Goal: Information Seeking & Learning: Learn about a topic

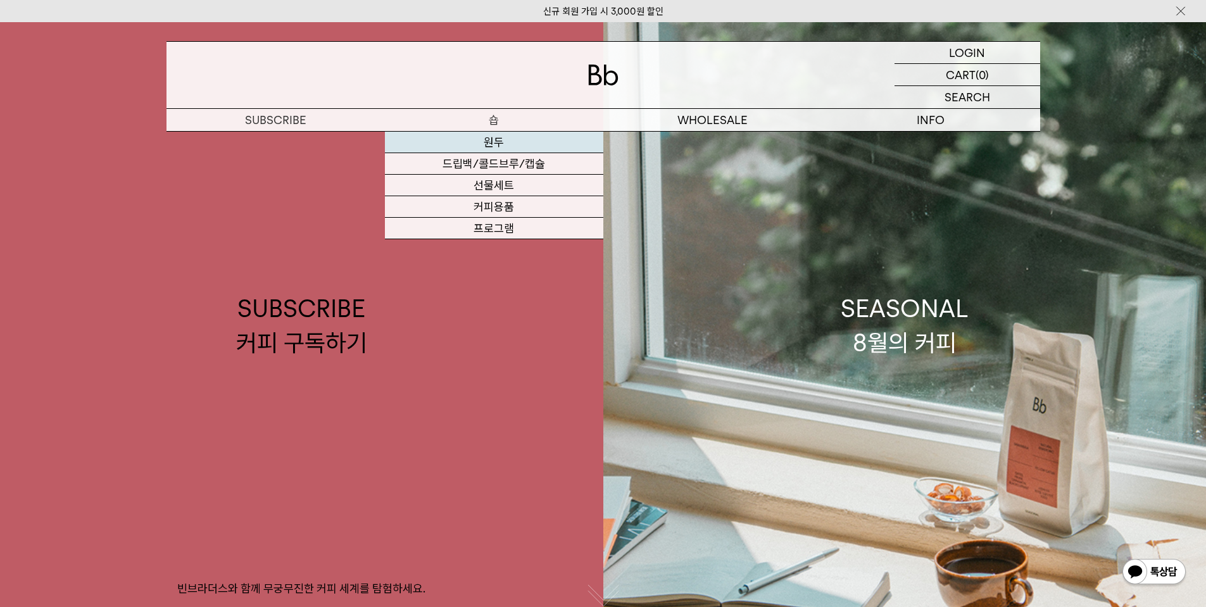
click at [492, 146] on link "원두" at bounding box center [494, 143] width 218 height 22
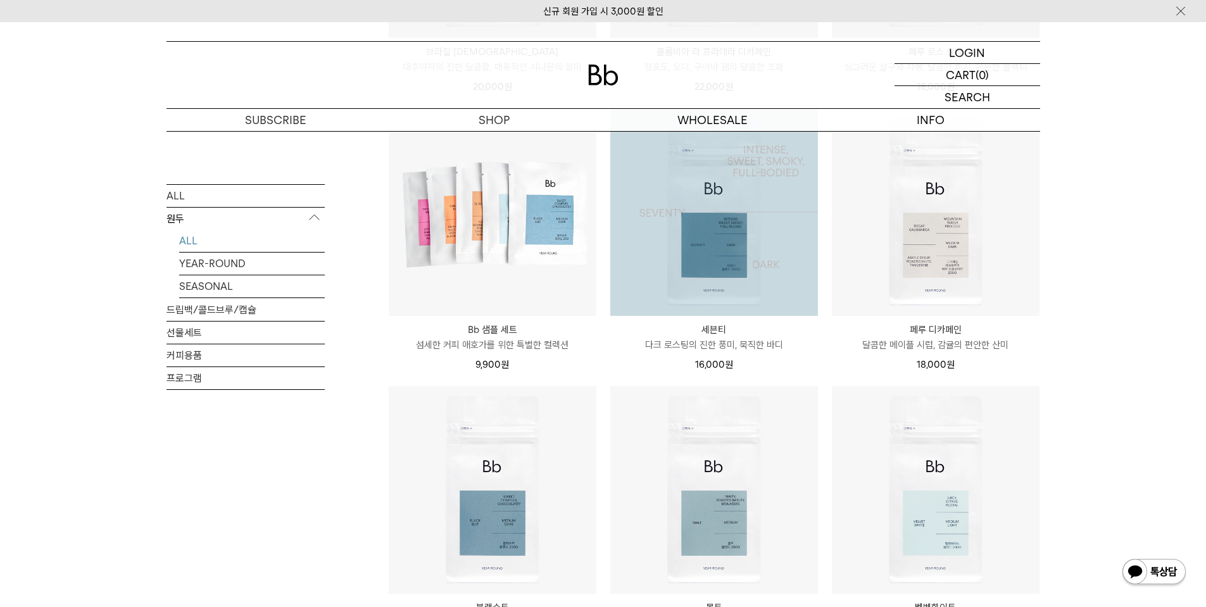
scroll to position [760, 0]
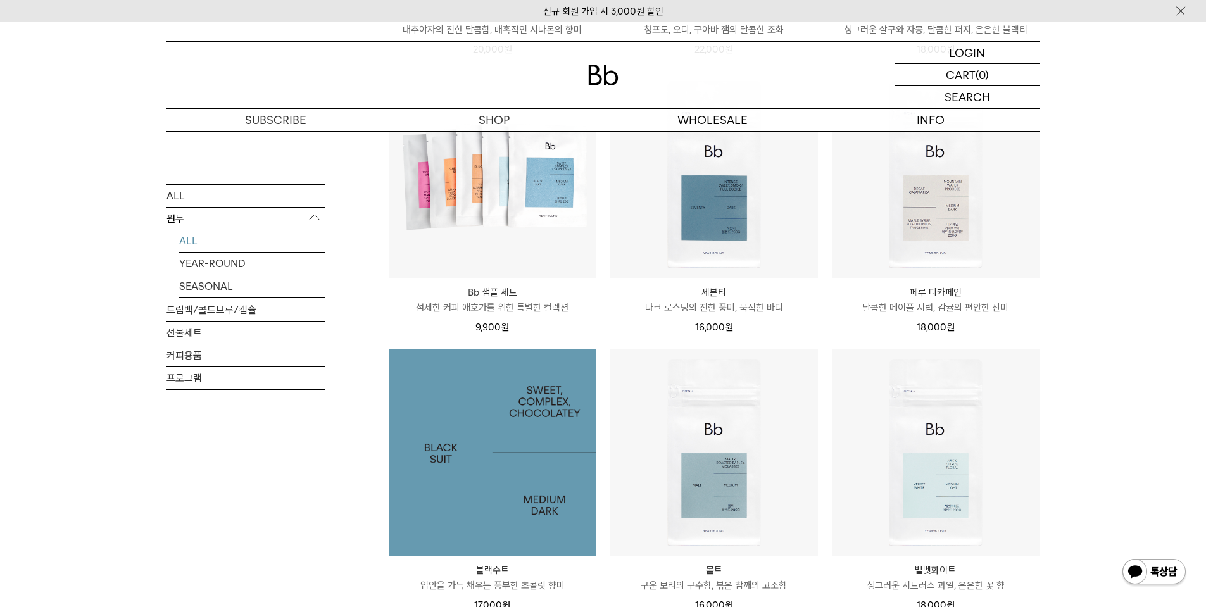
click at [533, 435] on img at bounding box center [493, 453] width 208 height 208
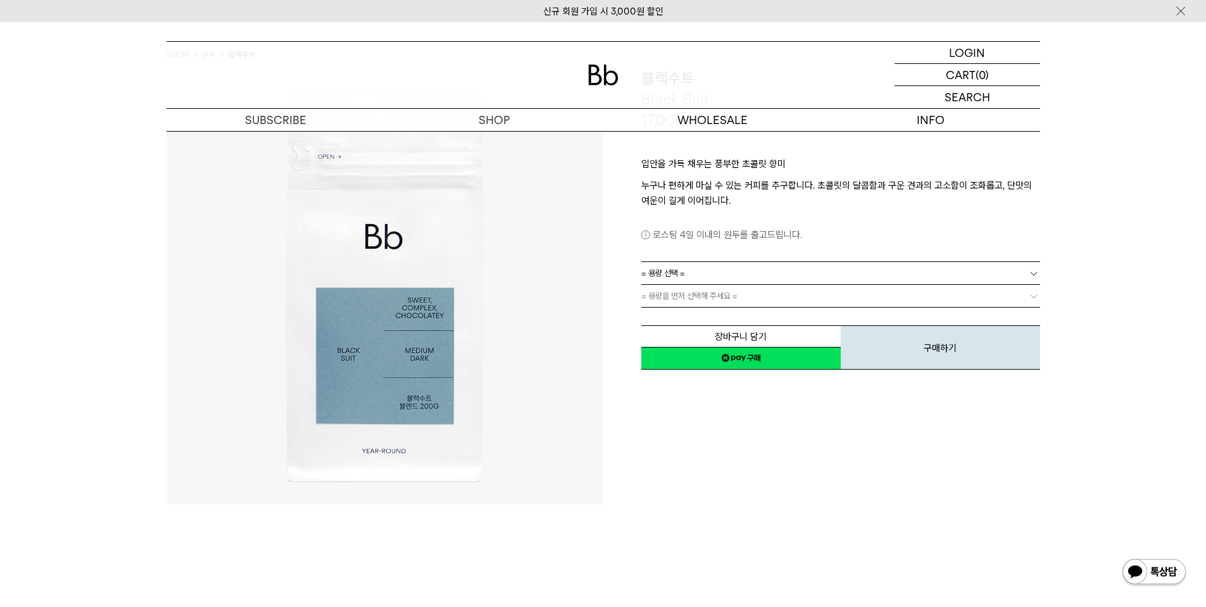
scroll to position [63, 0]
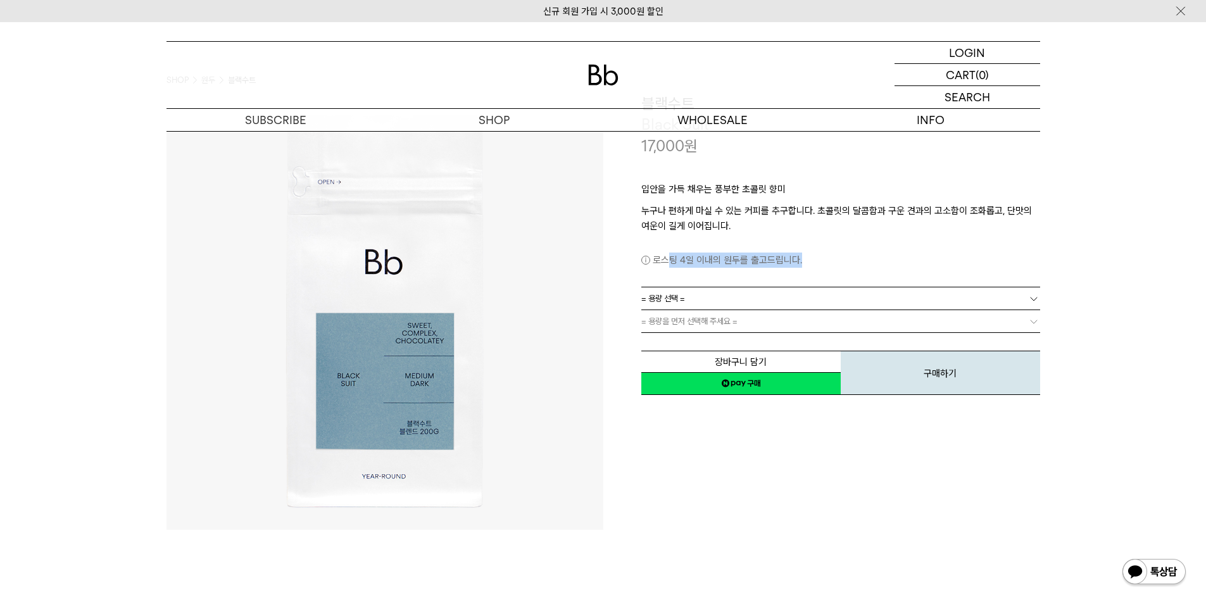
drag, startPoint x: 697, startPoint y: 257, endPoint x: 838, endPoint y: 254, distance: 141.2
click at [803, 257] on p "로스팅 4일 이내의 원두를 출고드립니다." at bounding box center [840, 260] width 399 height 15
click at [838, 254] on p "로스팅 4일 이내의 원두를 출고드립니다." at bounding box center [840, 260] width 399 height 15
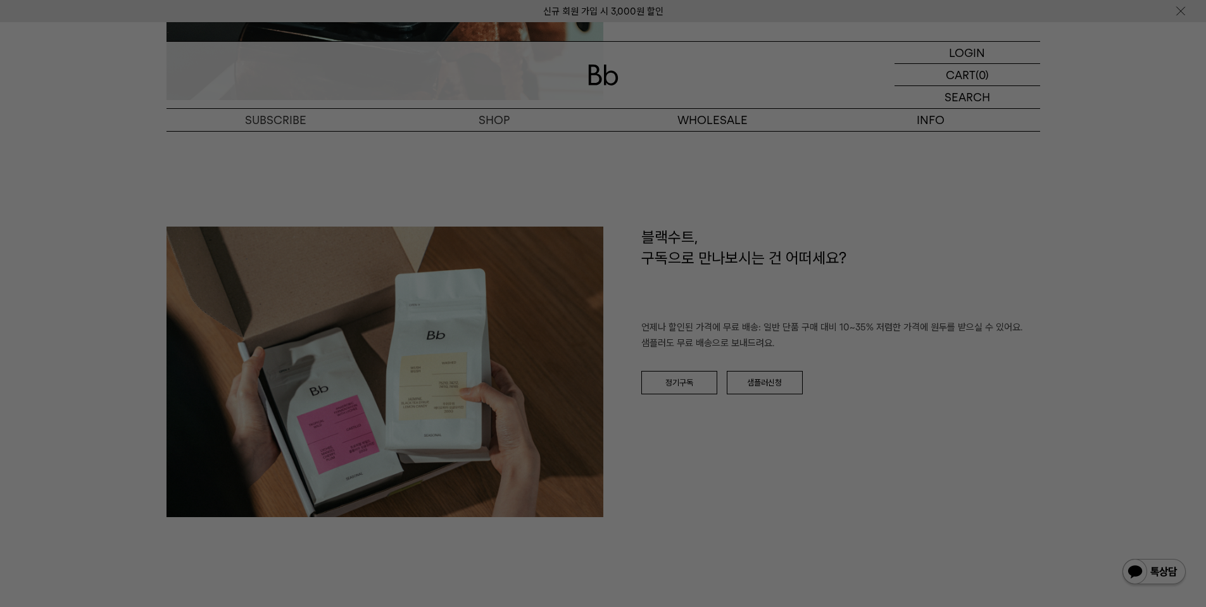
scroll to position [1962, 0]
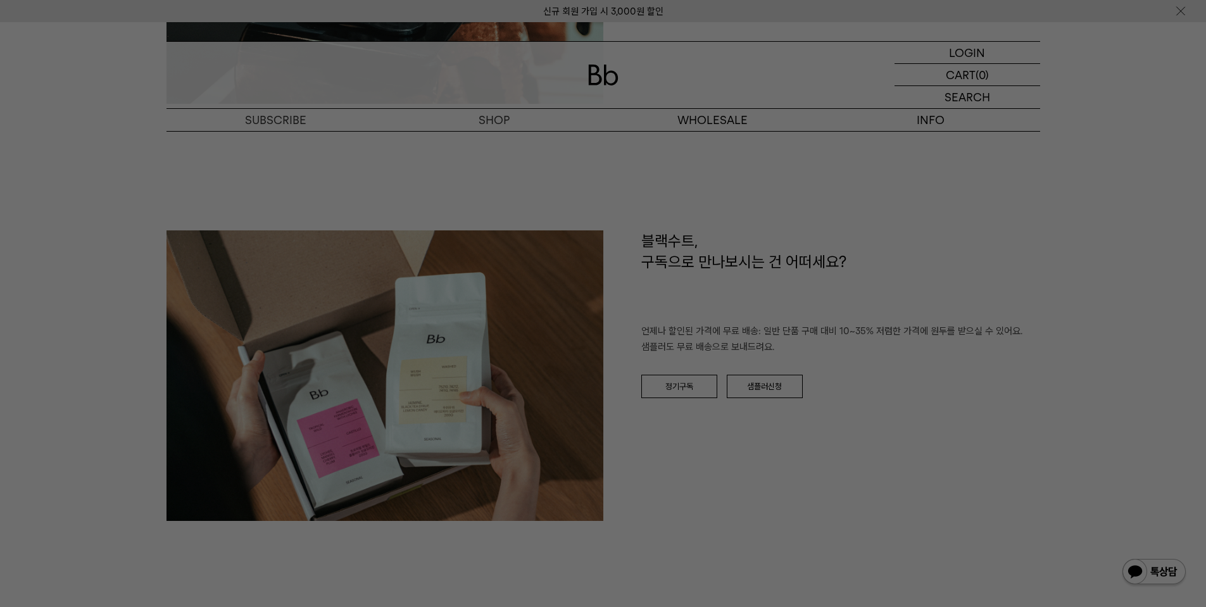
click at [806, 546] on div at bounding box center [603, 303] width 1206 height 607
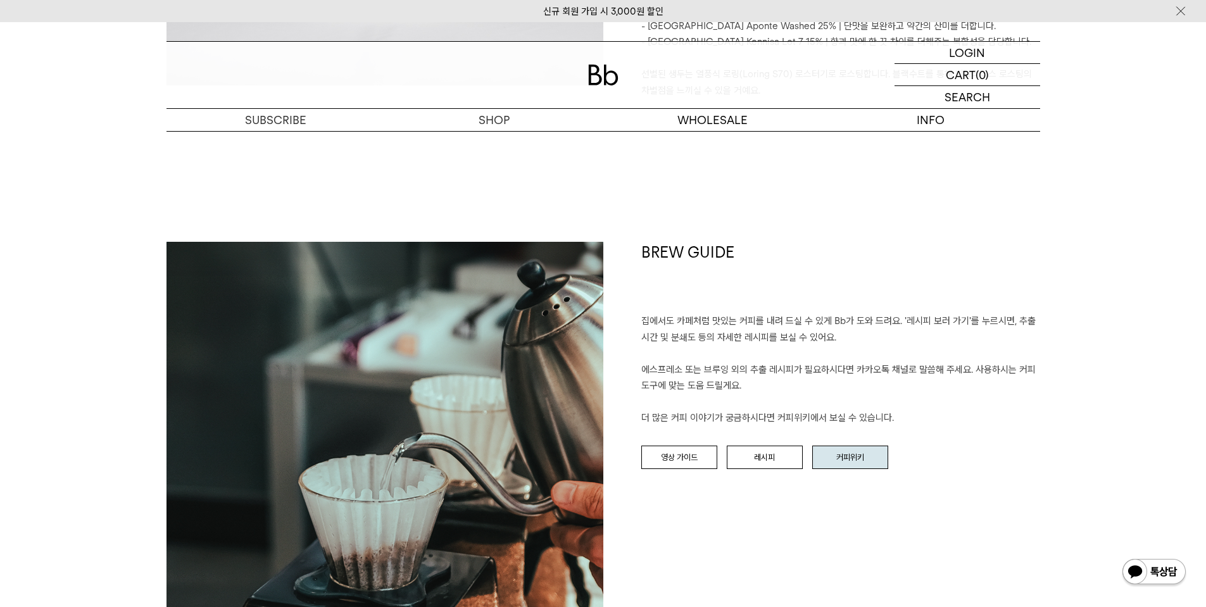
scroll to position [1393, 0]
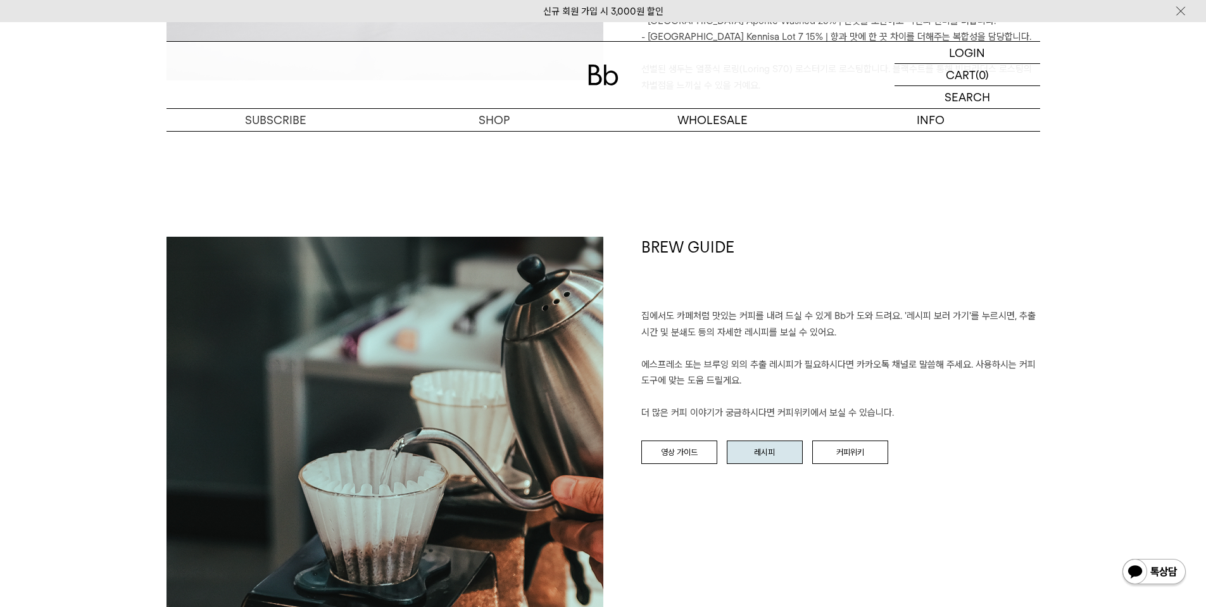
click at [779, 441] on link "레시피" at bounding box center [765, 453] width 76 height 24
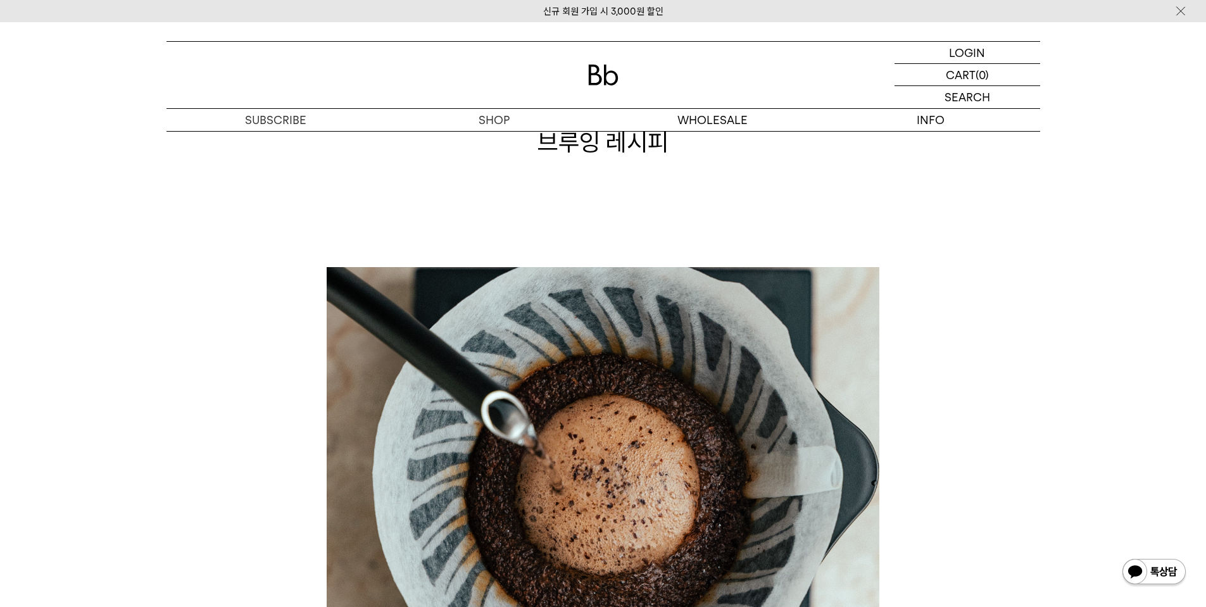
scroll to position [63, 0]
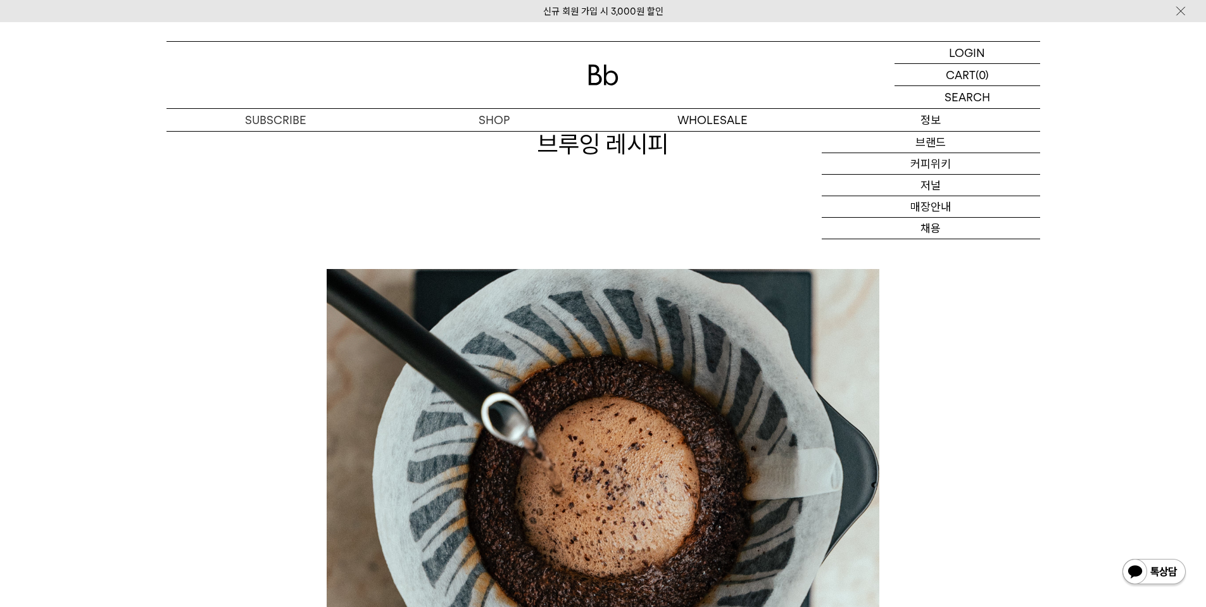
click at [943, 121] on p "정보" at bounding box center [931, 120] width 218 height 22
click at [941, 160] on link "커피위키" at bounding box center [931, 164] width 218 height 22
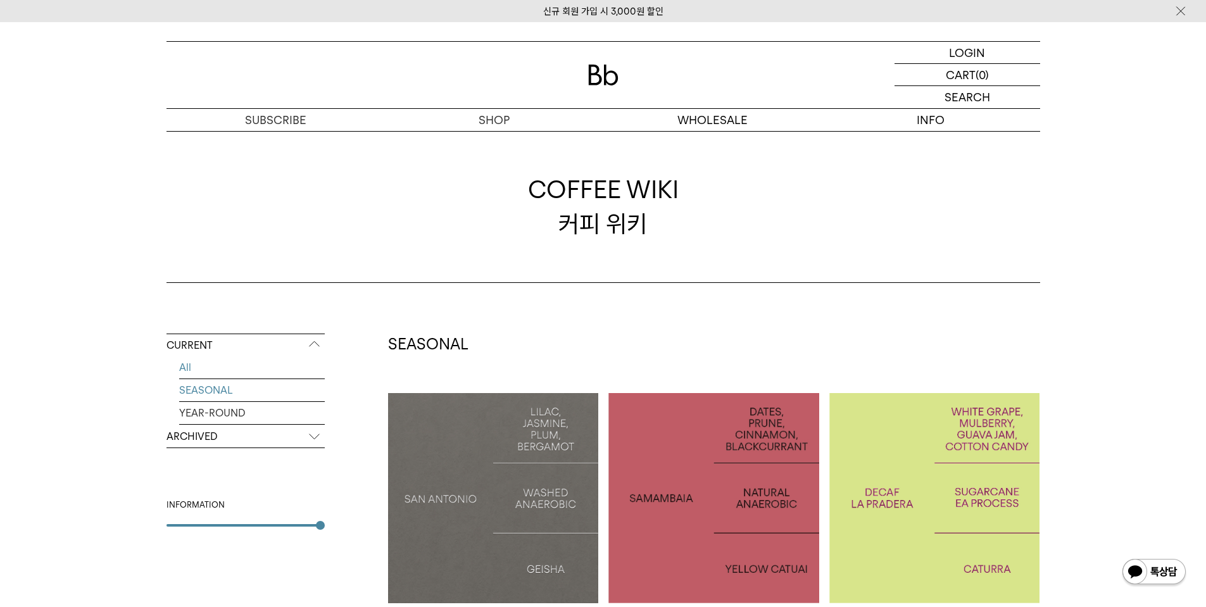
click at [241, 392] on link "SEASONAL" at bounding box center [252, 390] width 146 height 22
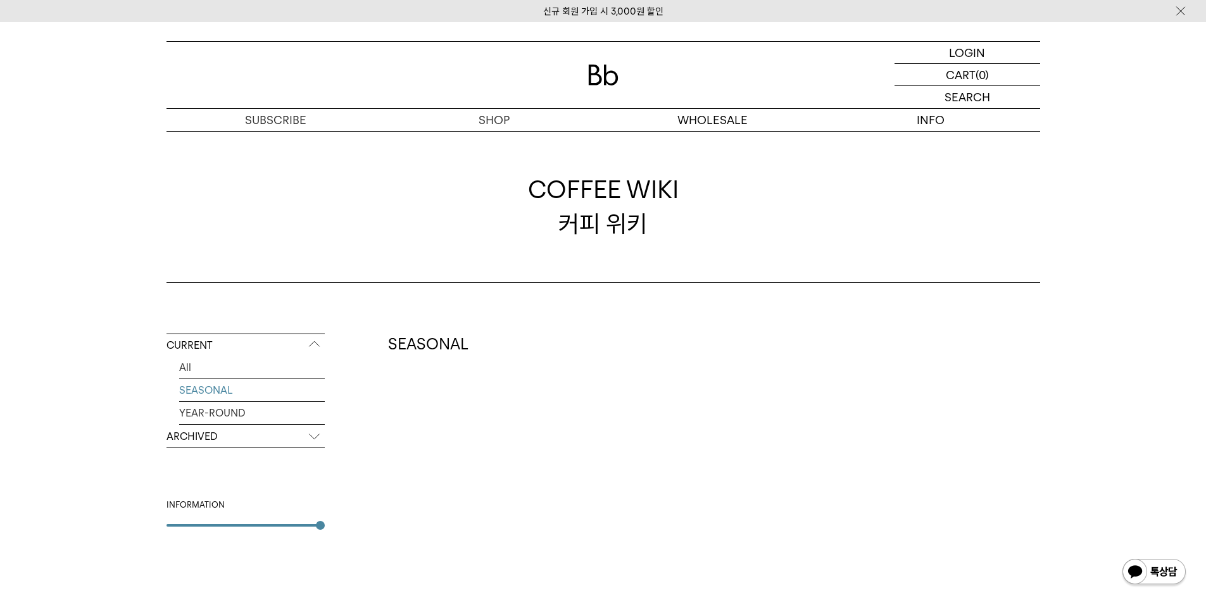
click at [237, 410] on link "YEAR-ROUND" at bounding box center [252, 413] width 146 height 22
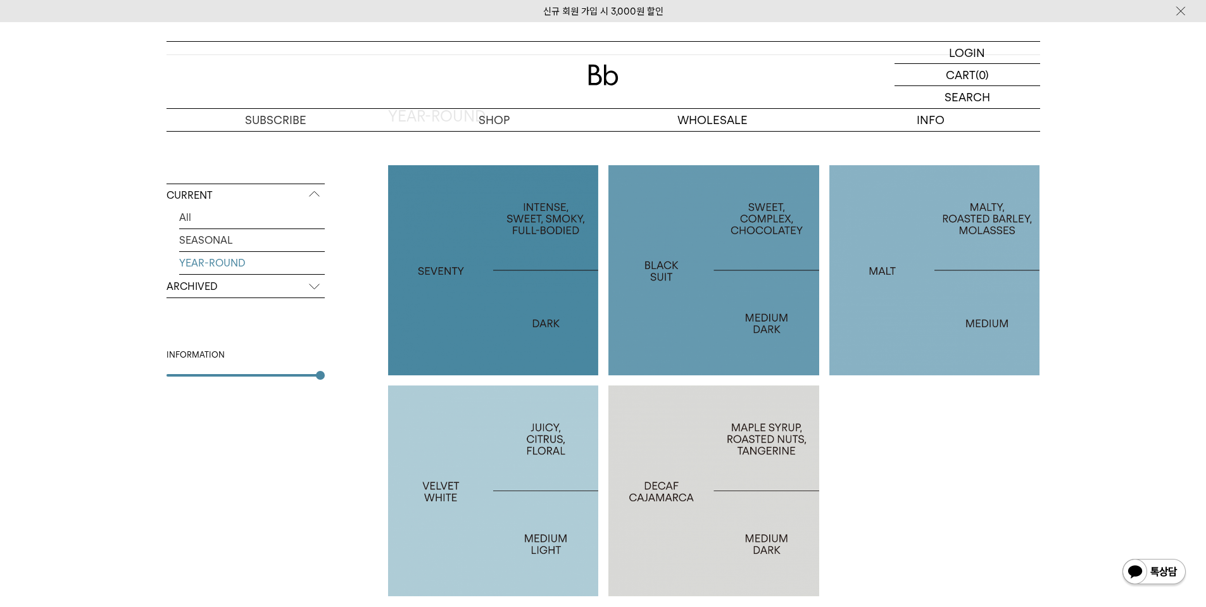
scroll to position [253, 0]
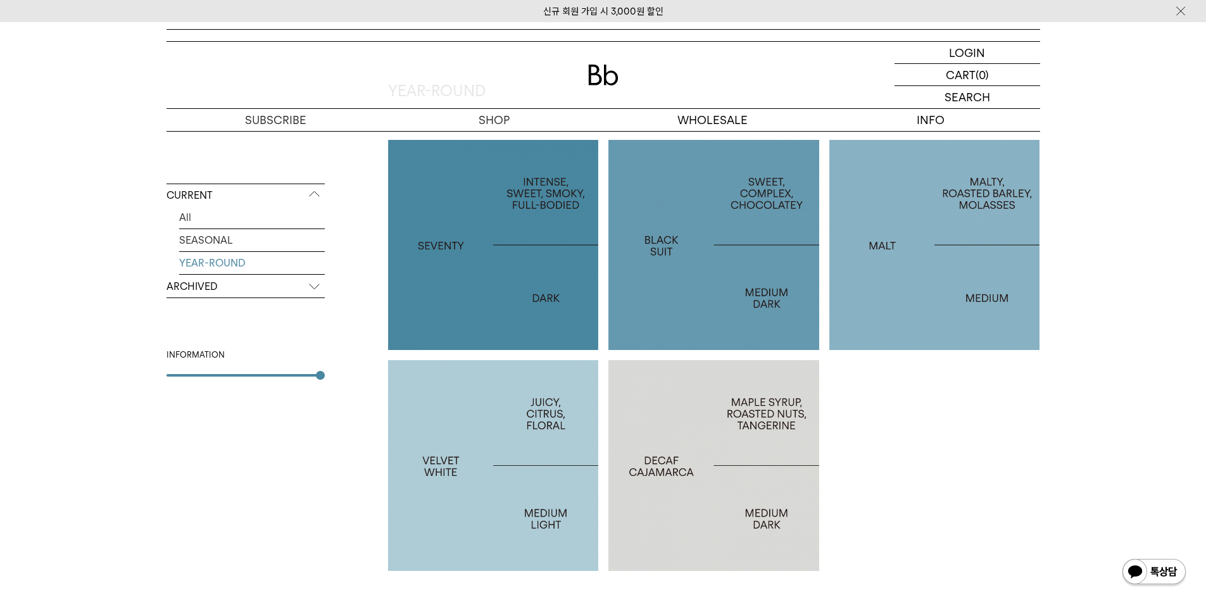
click at [739, 262] on div at bounding box center [713, 245] width 211 height 211
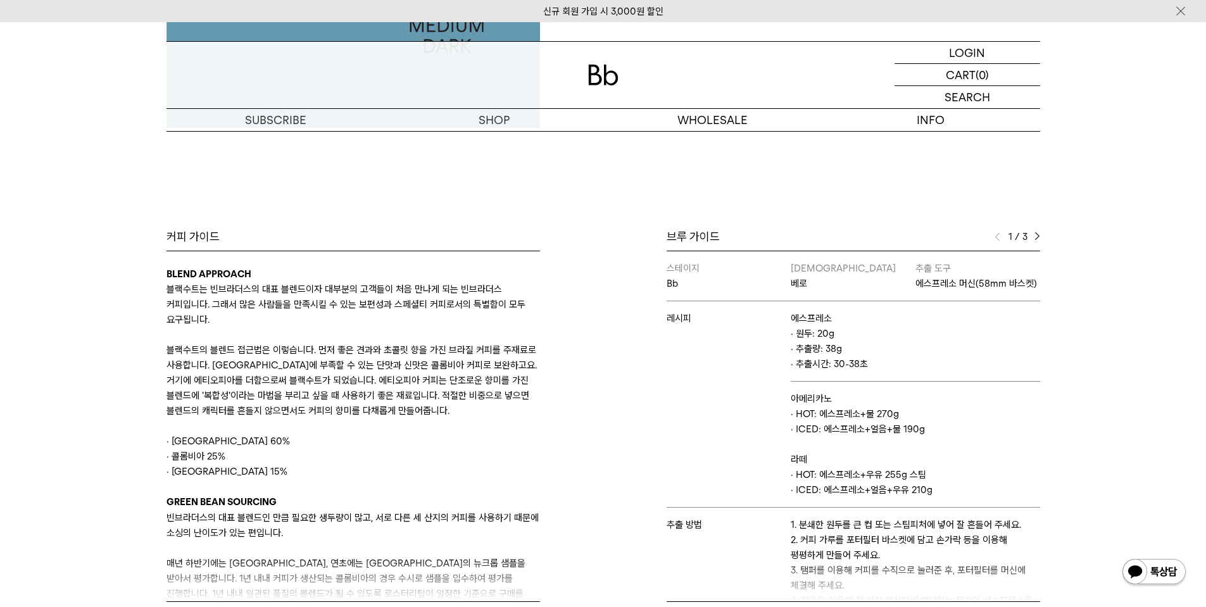
scroll to position [443, 0]
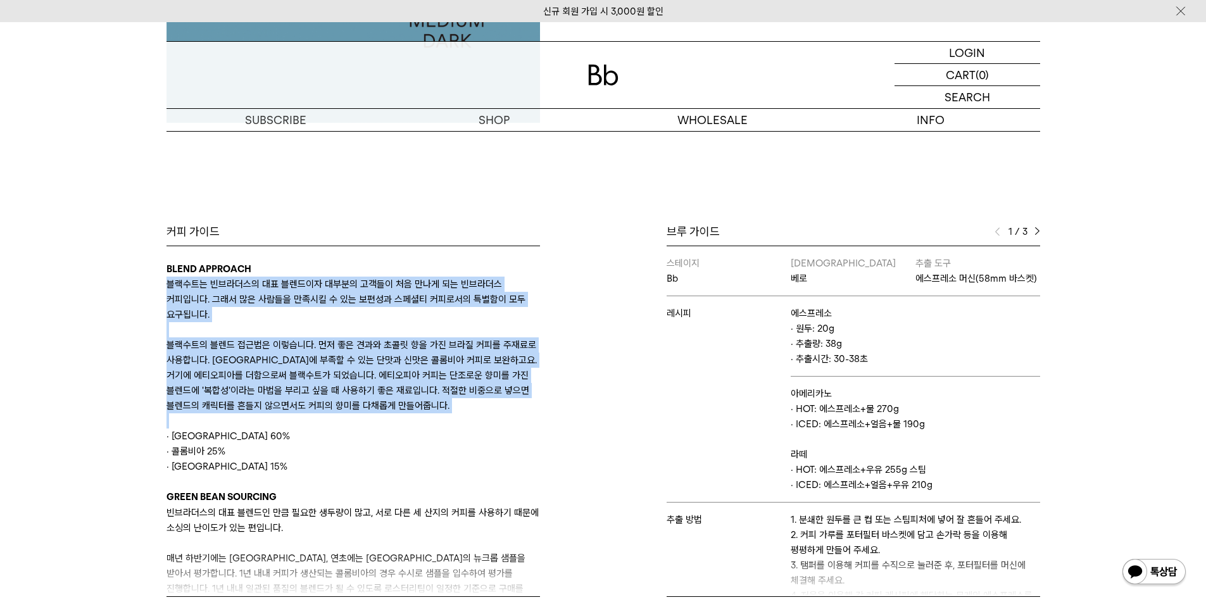
drag, startPoint x: 335, startPoint y: 276, endPoint x: 386, endPoint y: 428, distance: 160.1
click at [385, 426] on div "BLEND APPROACH 블랙수트는 빈브라더스의 대표 블렌드이자 대부분의 고객들이 처음 만나게 되는 빈브라더스 커피입니다. 그래서 많은 사람…" at bounding box center [352, 542] width 373 height 563
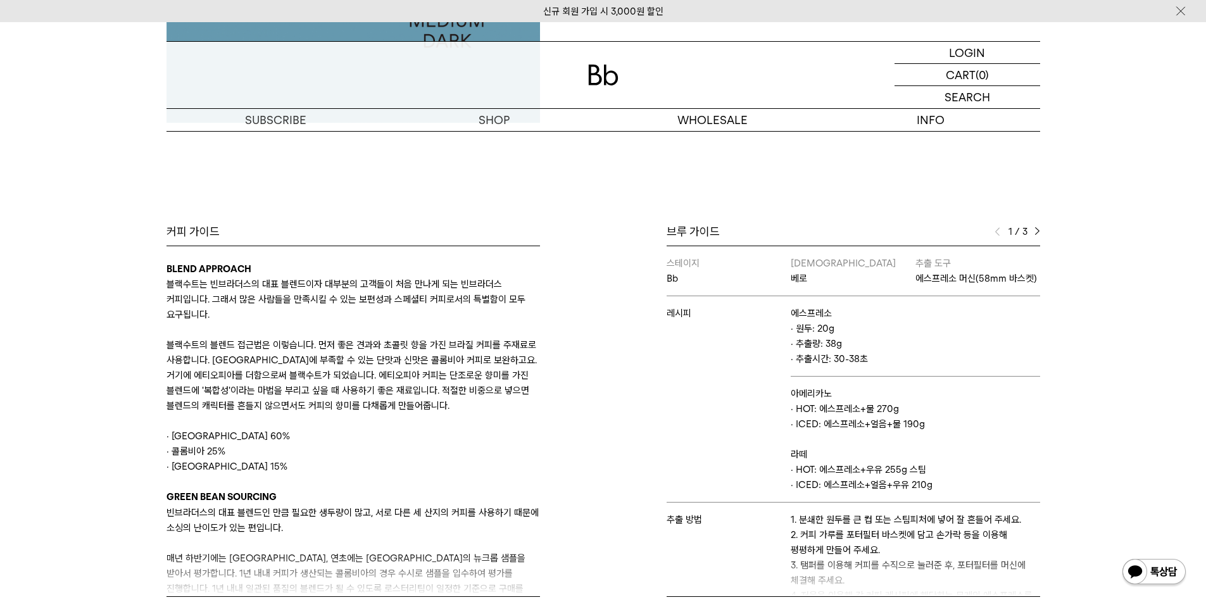
click at [326, 455] on p "· 콜롬비아 25%" at bounding box center [352, 451] width 373 height 15
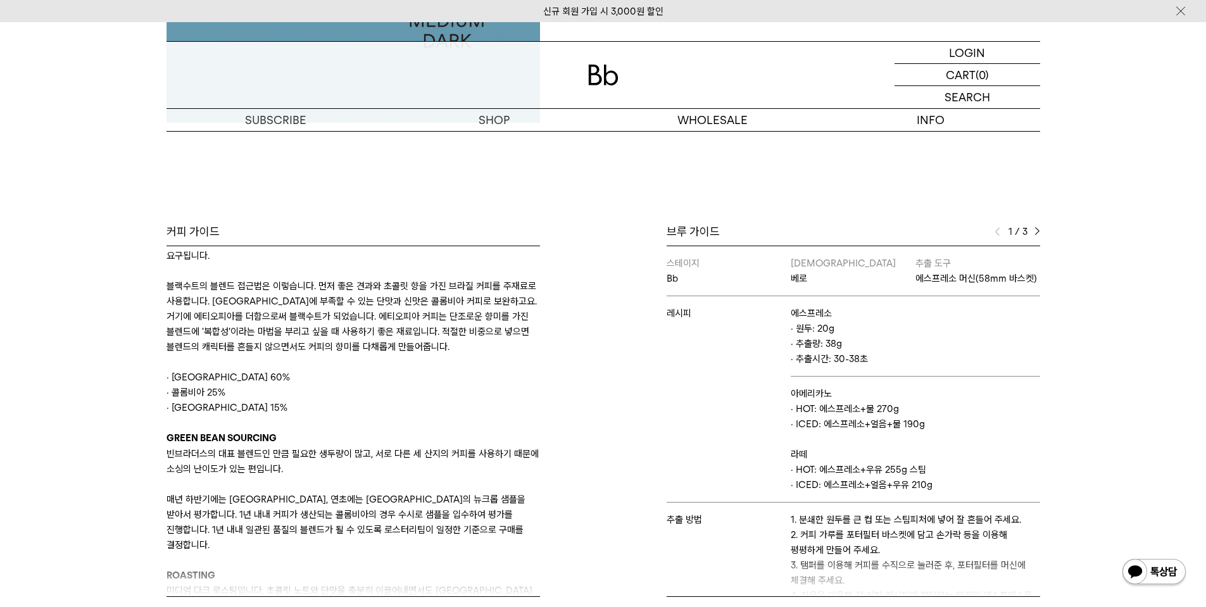
scroll to position [63, 0]
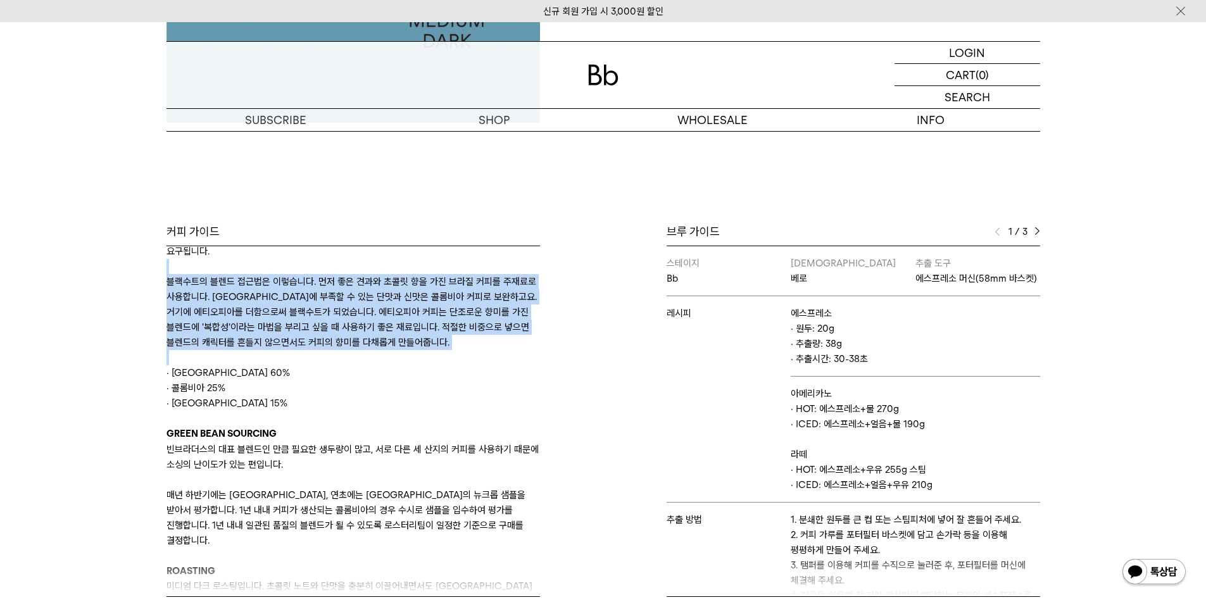
drag, startPoint x: 316, startPoint y: 266, endPoint x: 351, endPoint y: 364, distance: 104.1
click at [351, 364] on div "BLEND APPROACH 블랙수트는 빈브라더스의 대표 블렌드이자 대부분의 고객들이 처음 만나게 되는 빈브라더스 커피입니다. 그래서 많은 사람…" at bounding box center [352, 479] width 373 height 563
click at [351, 364] on p at bounding box center [352, 357] width 373 height 15
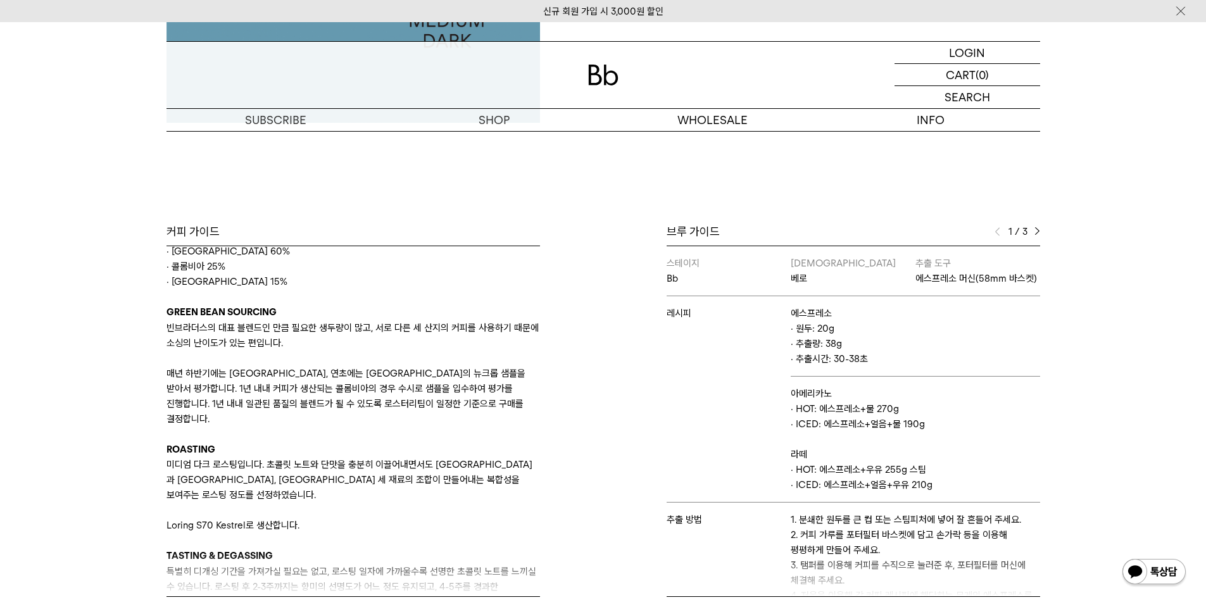
scroll to position [190, 0]
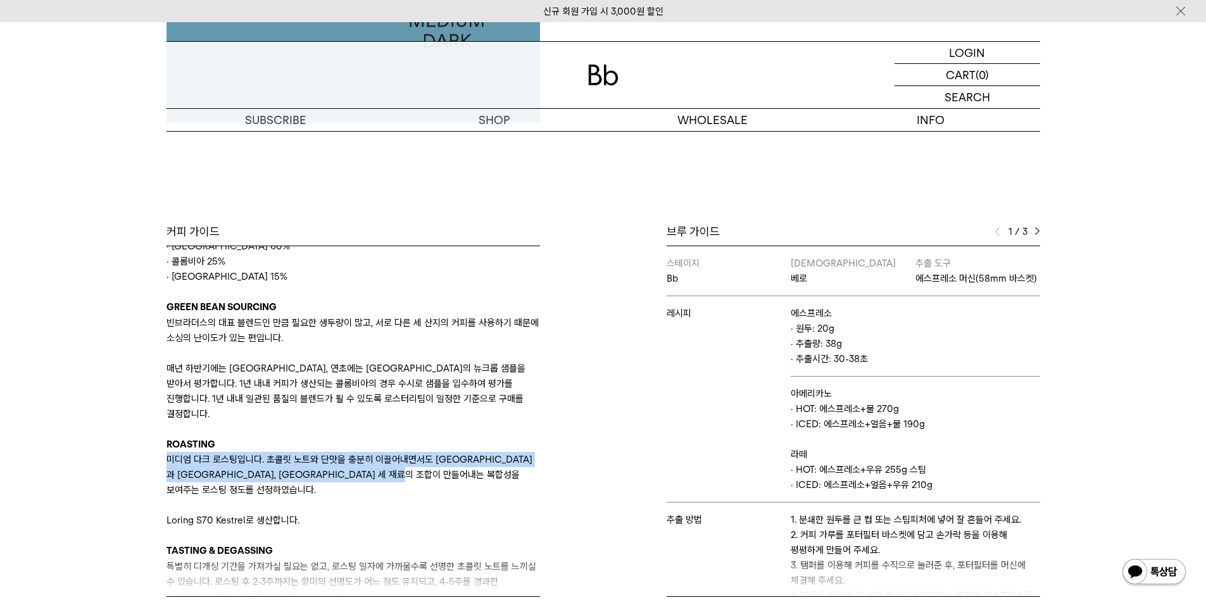
drag, startPoint x: 277, startPoint y: 429, endPoint x: 508, endPoint y: 465, distance: 233.3
click at [508, 465] on div "BLEND APPROACH 블랙수트는 빈브라더스의 대표 블렌드이자 대부분의 고객들이 처음 만나게 되는 빈브라더스 커피입니다. 그래서 많은 사람…" at bounding box center [352, 353] width 373 height 563
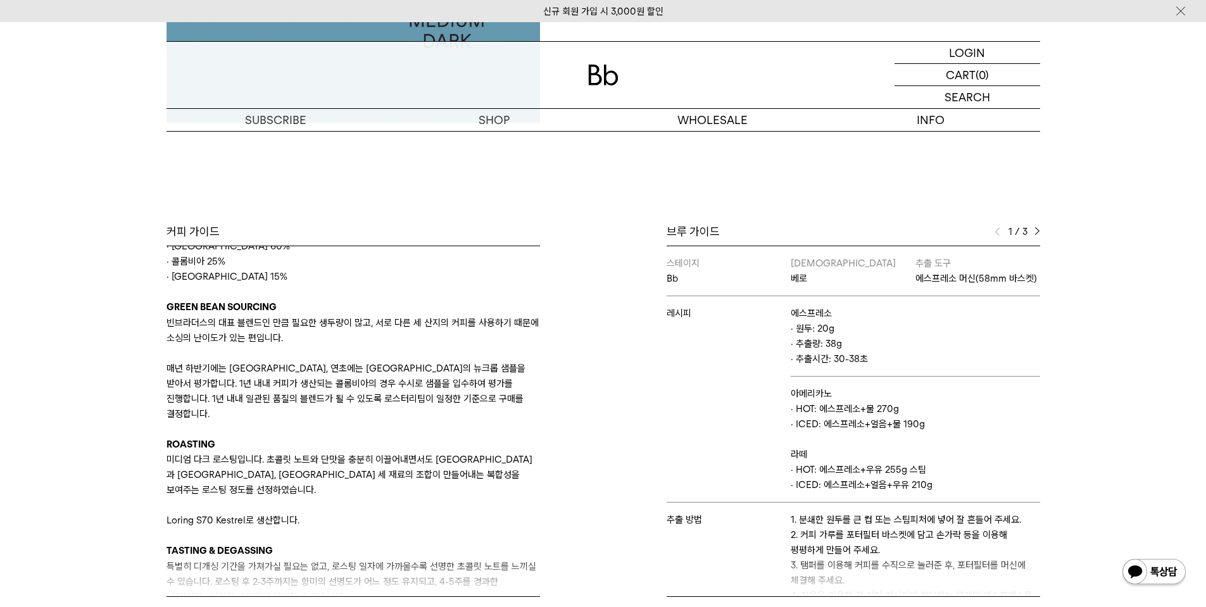
click at [422, 513] on p "Loring S70 Kestrel로 생산합니다." at bounding box center [352, 520] width 373 height 15
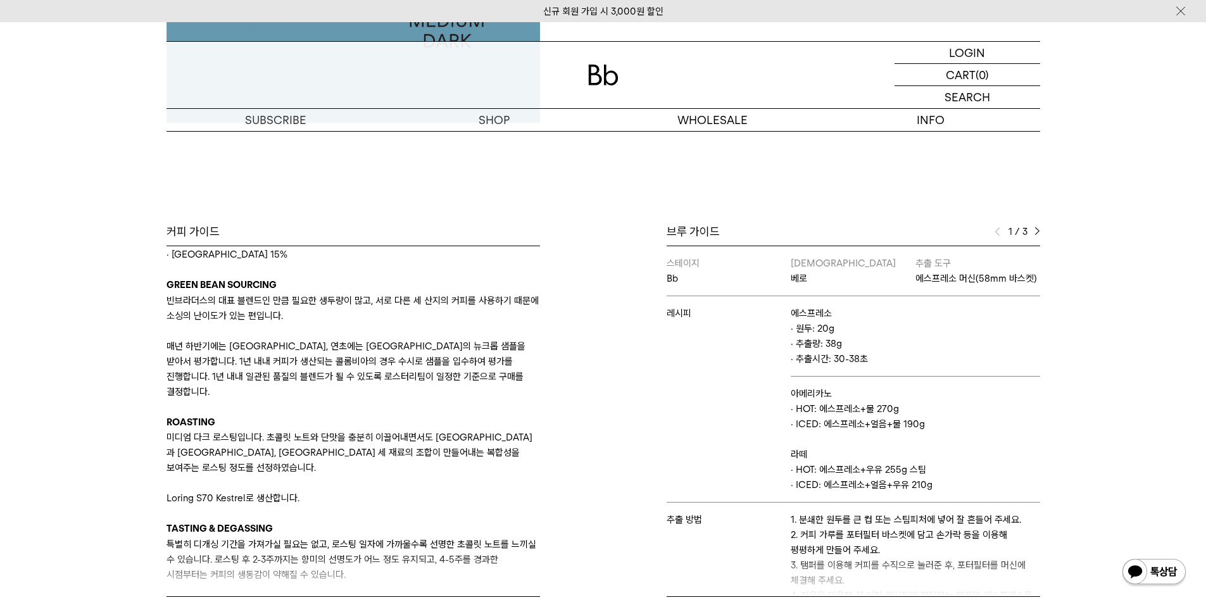
scroll to position [213, 0]
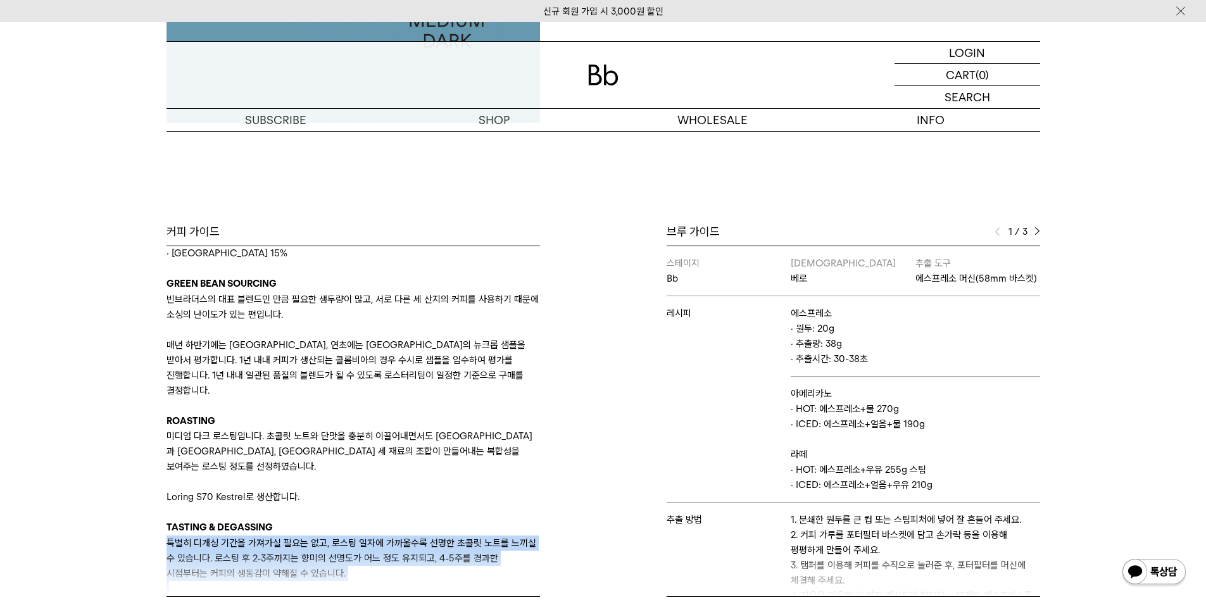
drag, startPoint x: 368, startPoint y: 550, endPoint x: 166, endPoint y: 516, distance: 204.8
click at [166, 516] on div "BLEND APPROACH 블랙수트는 빈브라더스의 대표 블렌드이자 대부분의 고객들이 처음 만나게 되는 빈브라더스 커피입니다. 그래서 많은 사람…" at bounding box center [352, 329] width 373 height 563
click at [161, 532] on div "커피 가이드 BLEND APPROACH 블랙수트는 빈브라더스의 대표 블렌드이자 대부분의 고객들이 처음 만나게 되는 빈브라더스 커피입니다. 그래…" at bounding box center [381, 410] width 443 height 373
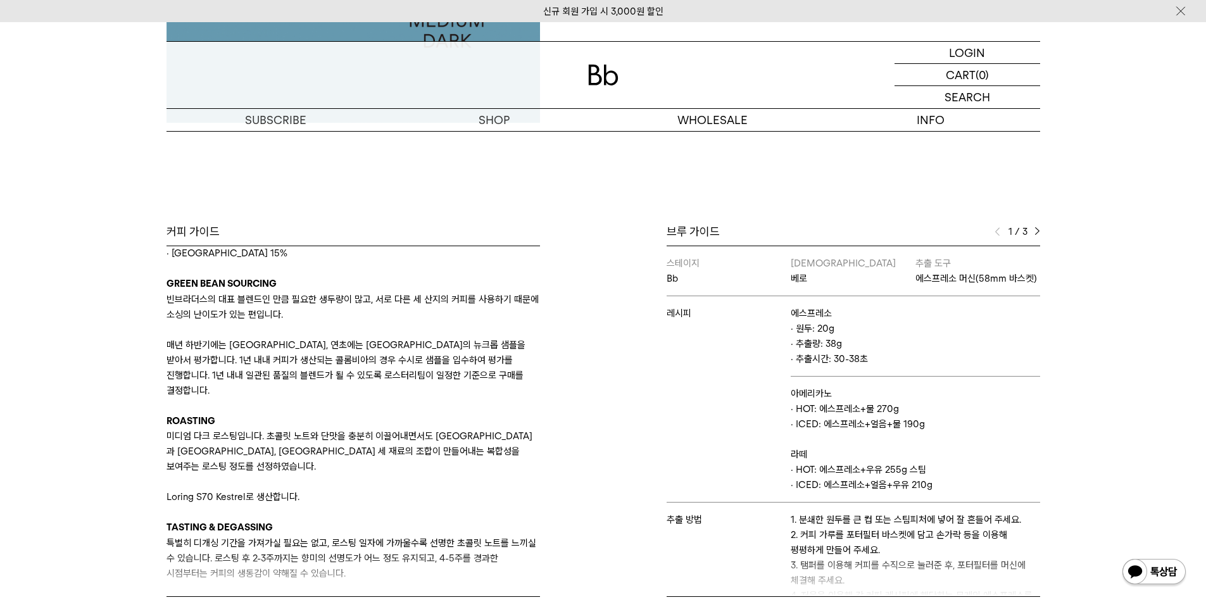
drag, startPoint x: 166, startPoint y: 508, endPoint x: 403, endPoint y: 536, distance: 239.0
click at [403, 536] on p "특별히 디개싱 기간을 가져가실 필요는 없고, 로스팅 일자에 가까울수록 선명한 초콜릿 노트를 느끼실 수 있습니다. 로스팅 후 2-3주까지는 향미…" at bounding box center [352, 559] width 373 height 46
click at [404, 537] on p "특별히 디개싱 기간을 가져가실 필요는 없고, 로스팅 일자에 가까울수록 선명한 초콜릿 노트를 느끼실 수 있습니다. 로스팅 후 2-3주까지는 향미…" at bounding box center [352, 559] width 373 height 46
drag, startPoint x: 396, startPoint y: 544, endPoint x: 360, endPoint y: 496, distance: 60.1
click at [361, 497] on div "BLEND APPROACH 블랙수트는 빈브라더스의 대표 블렌드이자 대부분의 고객들이 처음 만나게 되는 빈브라더스 커피입니다. 그래서 많은 사람…" at bounding box center [352, 329] width 373 height 563
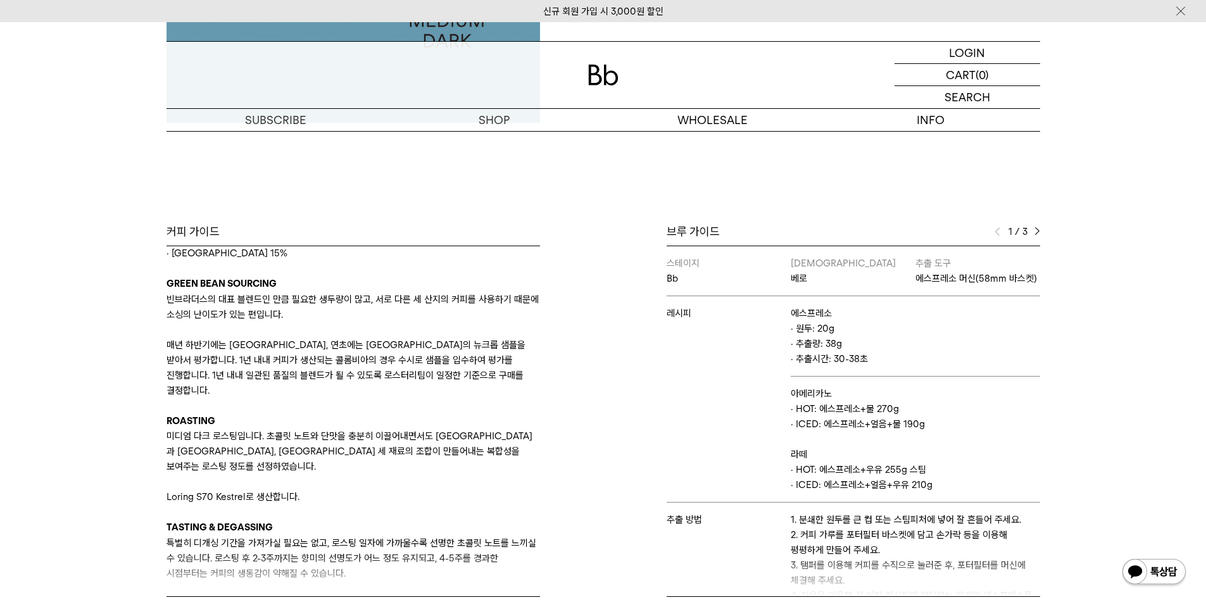
click at [357, 520] on p "TASTING & DEGASSING" at bounding box center [352, 527] width 373 height 15
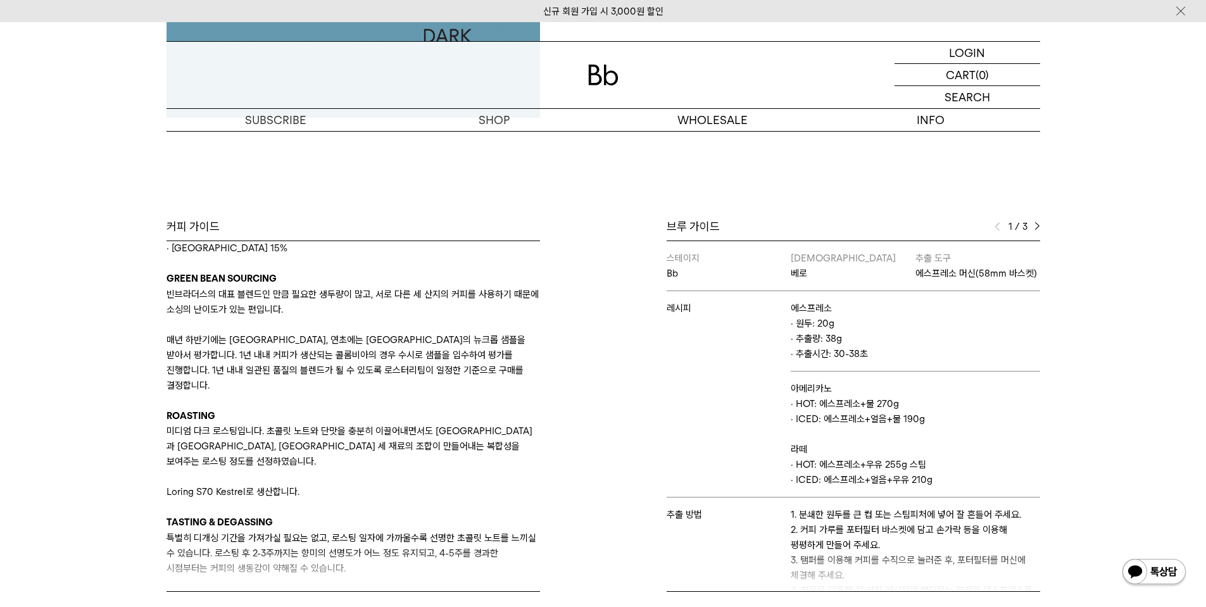
scroll to position [443, 0]
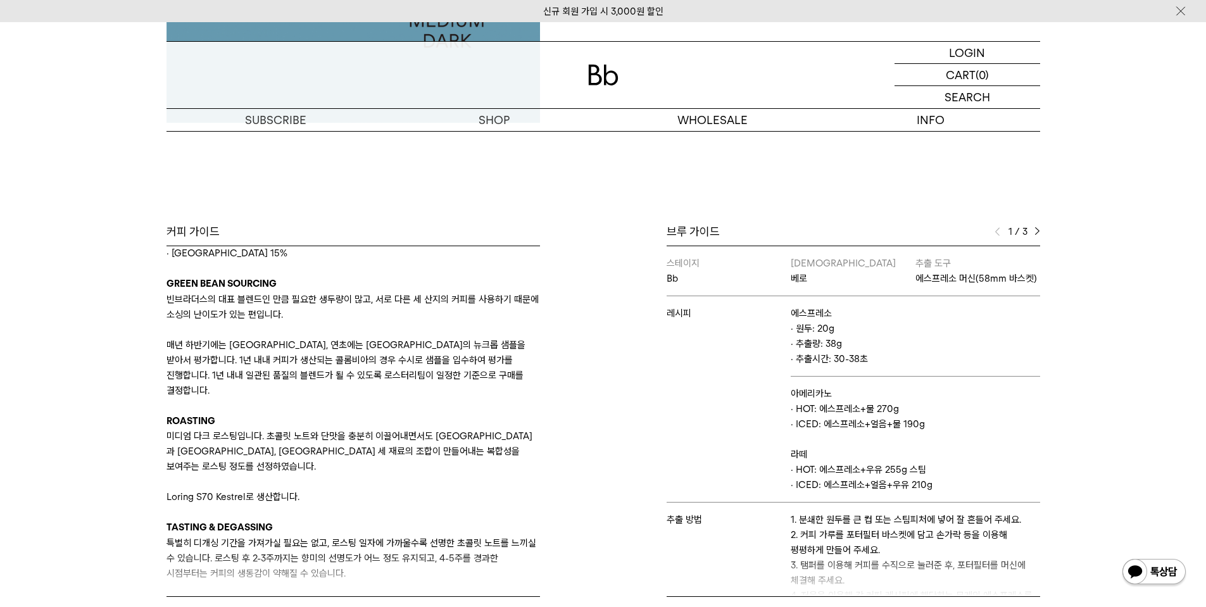
click at [1039, 234] on img at bounding box center [1037, 231] width 6 height 9
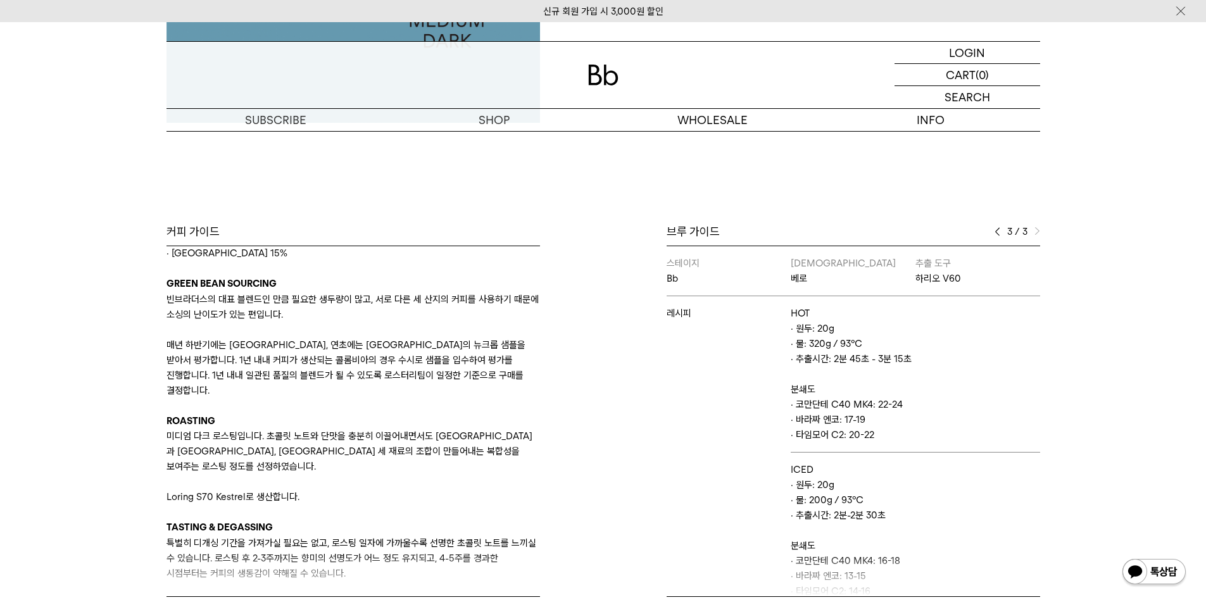
click at [996, 234] on img at bounding box center [997, 231] width 6 height 9
